Goal: Submit feedback/report problem

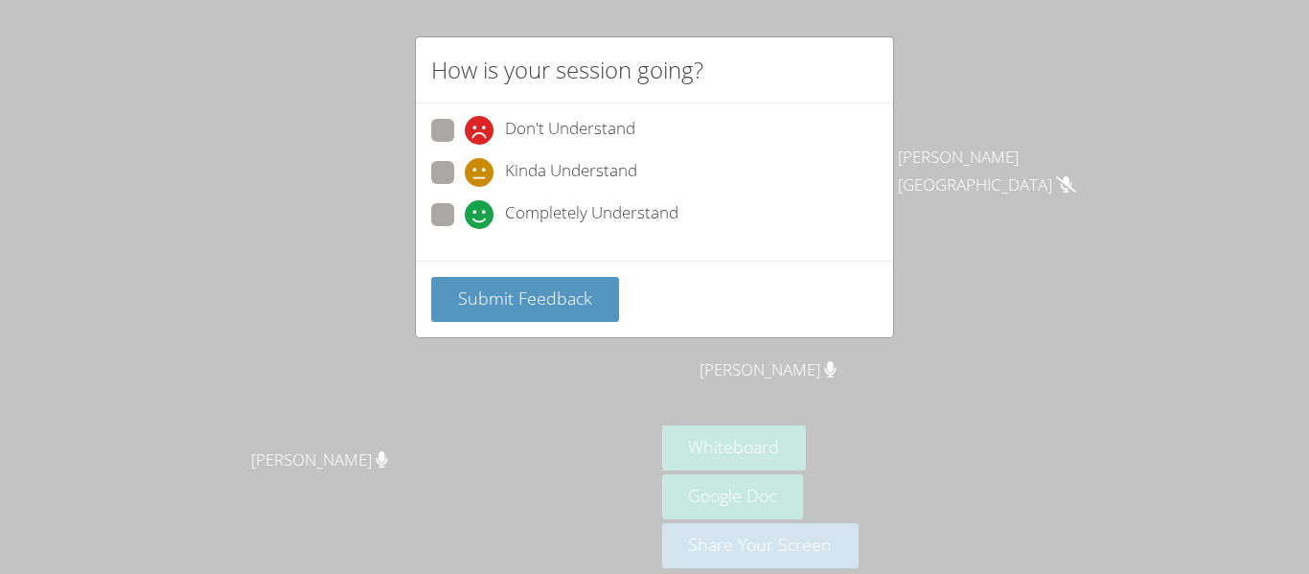
click at [465, 229] on span at bounding box center [465, 229] width 0 height 0
click at [465, 205] on input "Completely Understand" at bounding box center [473, 211] width 16 height 16
radio input "true"
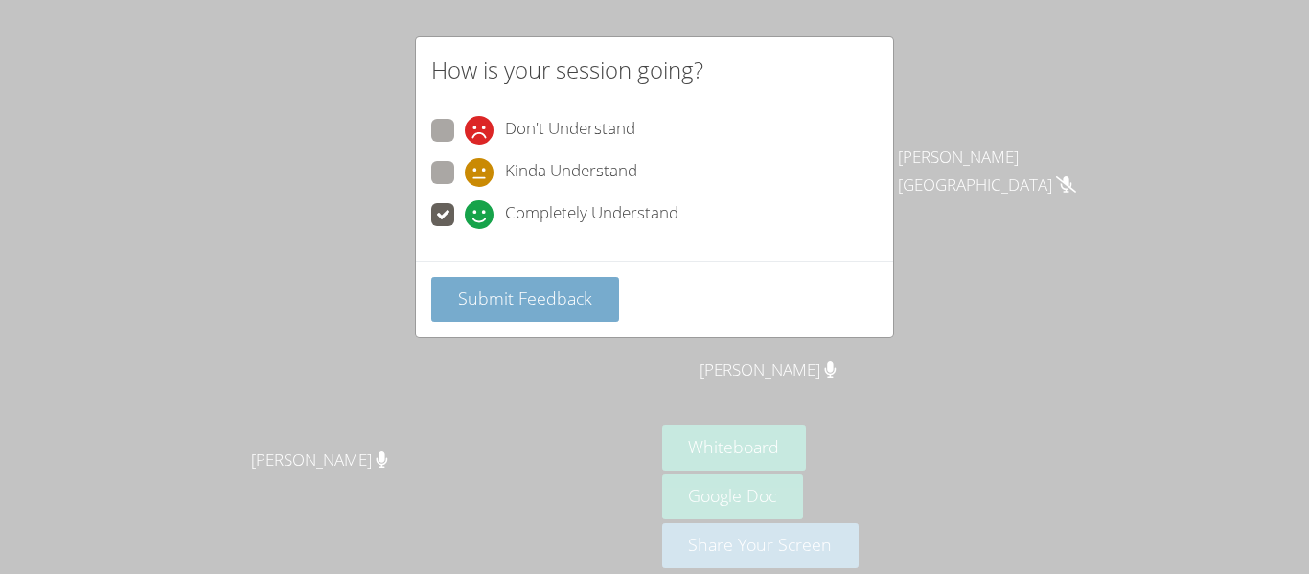
click at [492, 277] on button "Submit Feedback" at bounding box center [525, 299] width 188 height 45
